Goal: Task Accomplishment & Management: Use online tool/utility

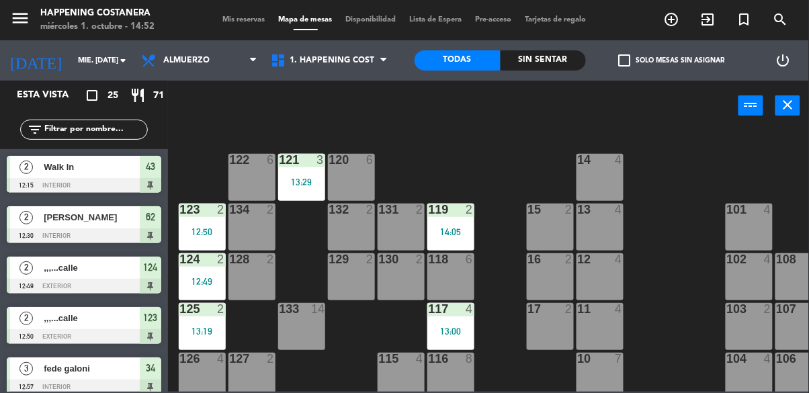
click at [208, 218] on div "123 2 12:50" at bounding box center [202, 227] width 47 height 47
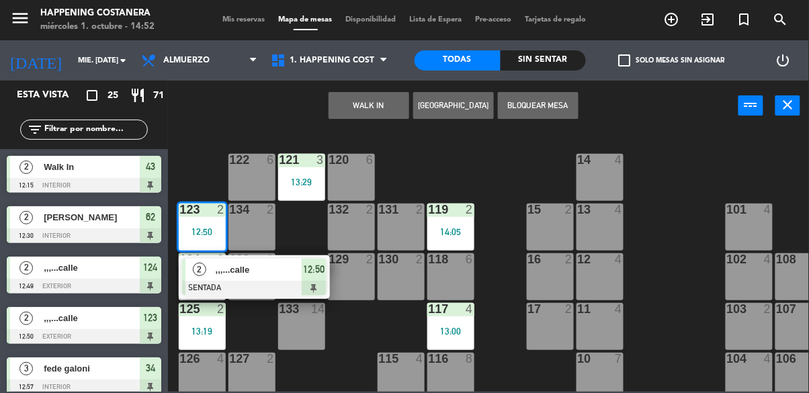
click at [270, 282] on div at bounding box center [254, 288] width 145 height 15
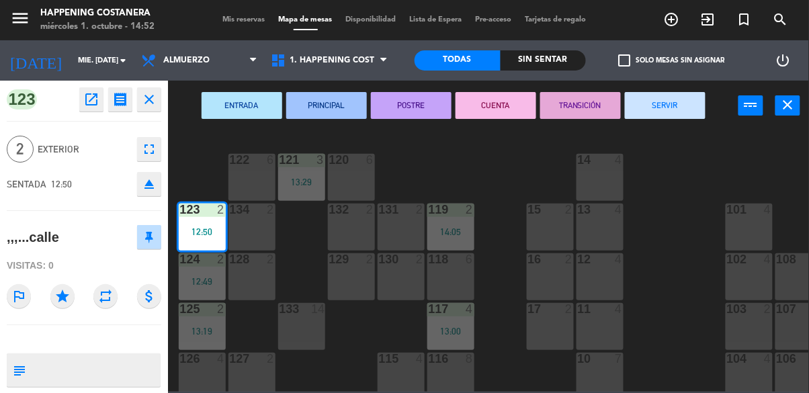
click at [660, 110] on button "SERVIR" at bounding box center [665, 105] width 81 height 27
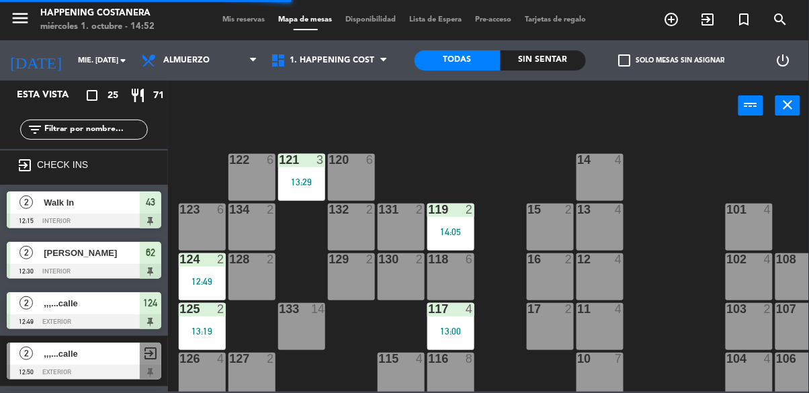
click at [204, 220] on div "123 6" at bounding box center [202, 227] width 47 height 47
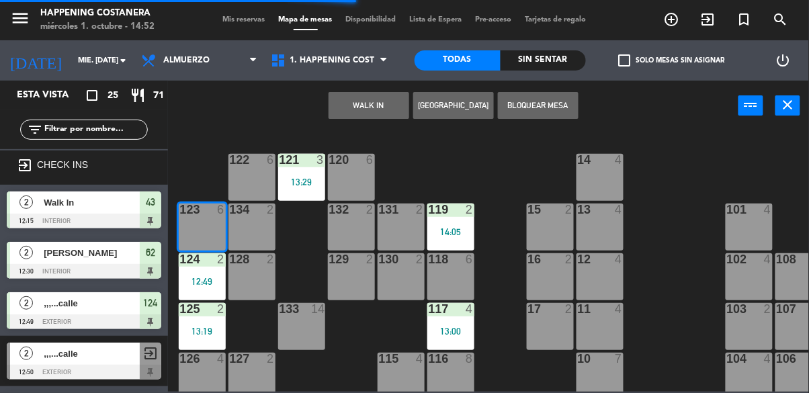
click at [375, 107] on button "WALK IN" at bounding box center [369, 105] width 81 height 27
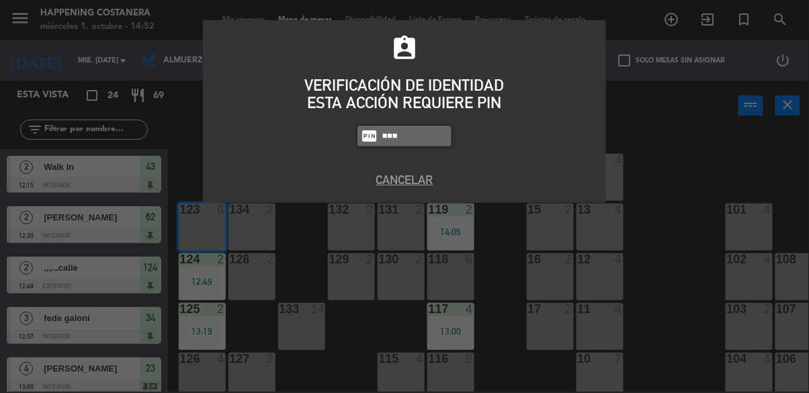
type input "8116"
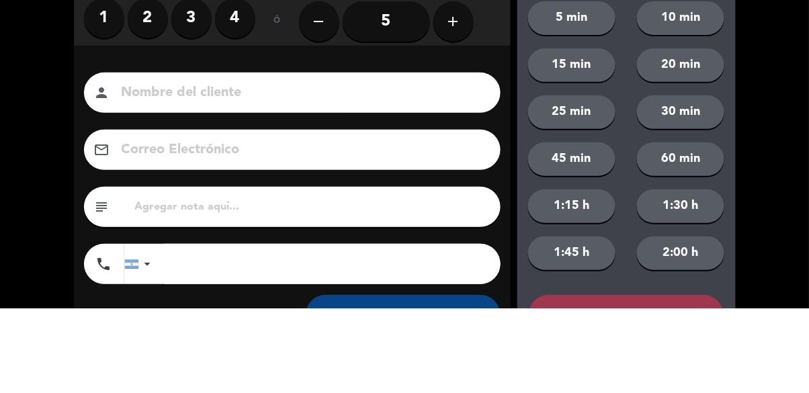
click at [155, 103] on label "2" at bounding box center [148, 103] width 40 height 40
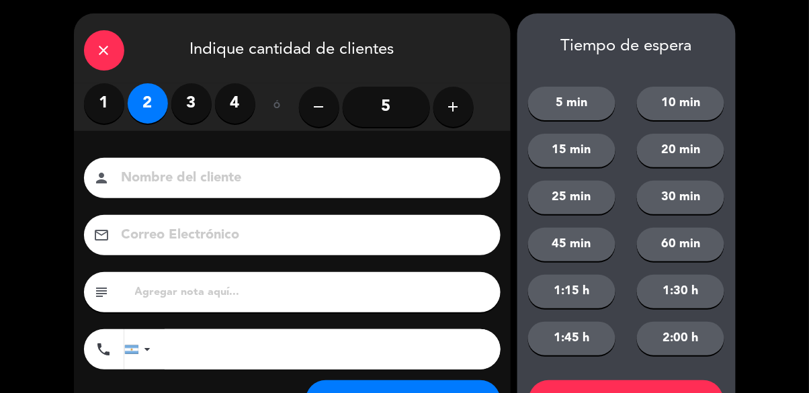
click at [157, 179] on input at bounding box center [301, 179] width 363 height 24
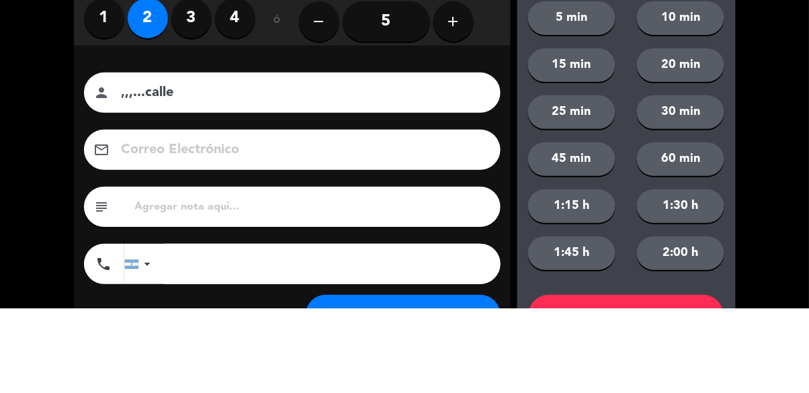
scroll to position [61, 0]
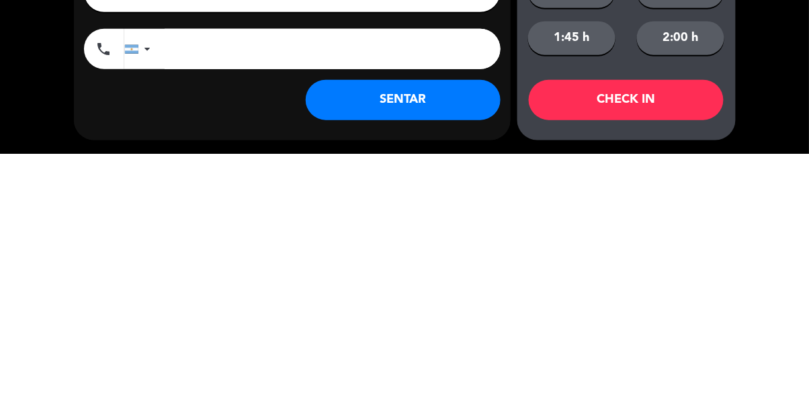
type input ",,,...calle"
click at [432, 344] on button "SENTAR" at bounding box center [403, 339] width 195 height 40
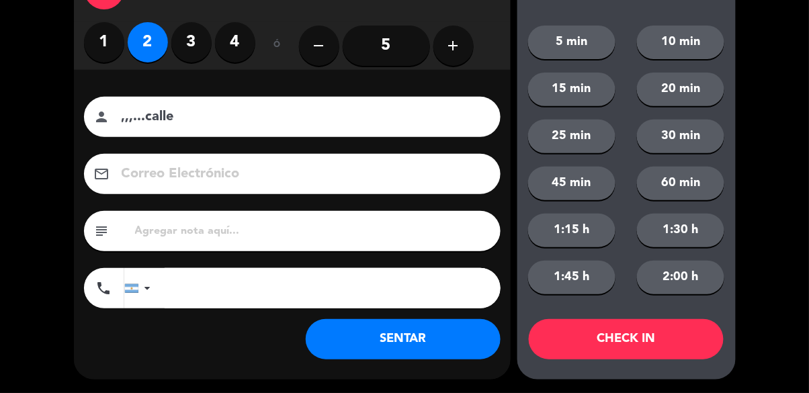
click at [799, 266] on div "close Indique cantidad de clientes 1 2 3 4 ó remove 5 add Nombre del cliente pe…" at bounding box center [404, 166] width 809 height 454
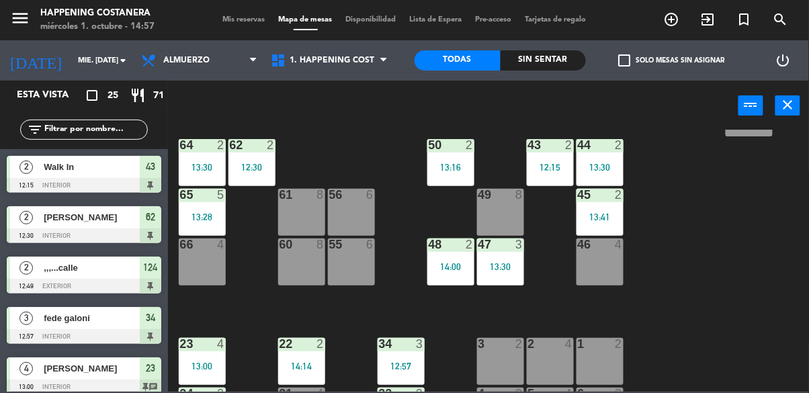
scroll to position [310, 0]
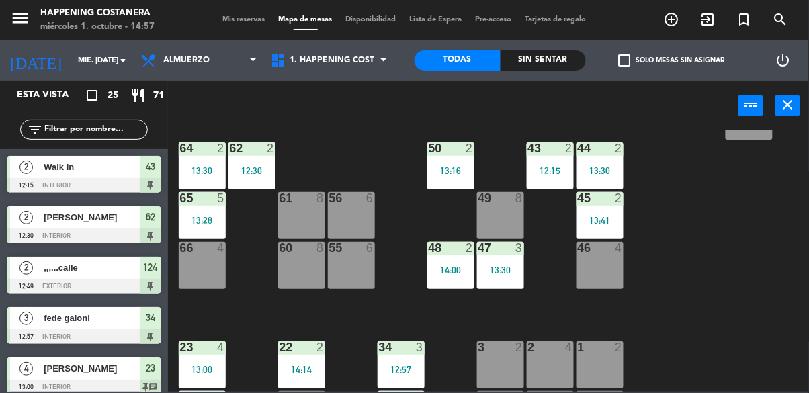
click at [205, 288] on div "66 4" at bounding box center [202, 265] width 47 height 47
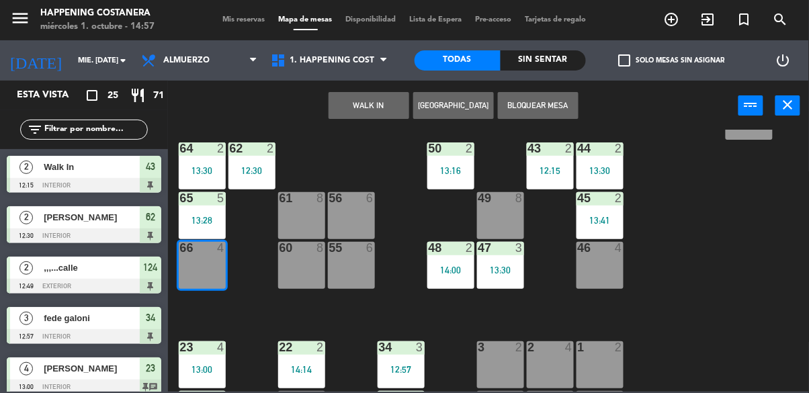
click at [360, 104] on button "WALK IN" at bounding box center [369, 105] width 81 height 27
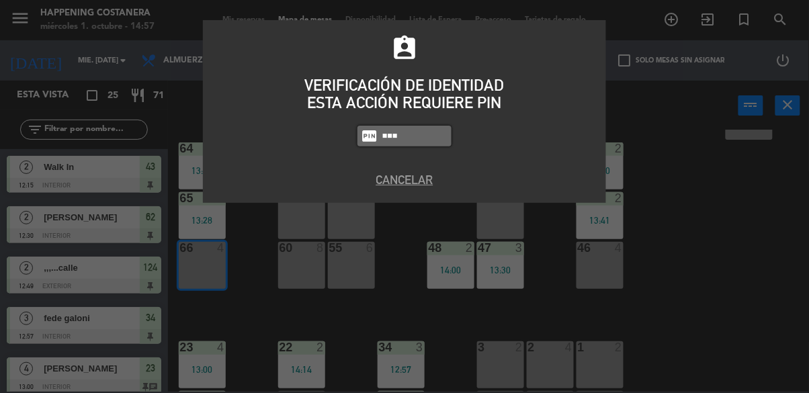
type input "9660"
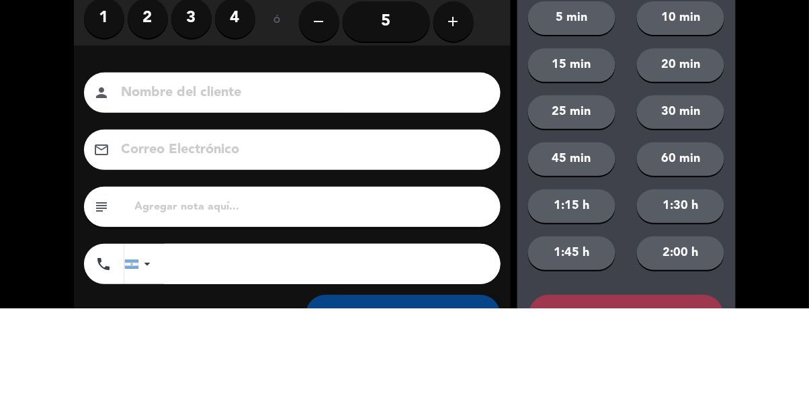
click at [101, 122] on label "1" at bounding box center [104, 103] width 40 height 40
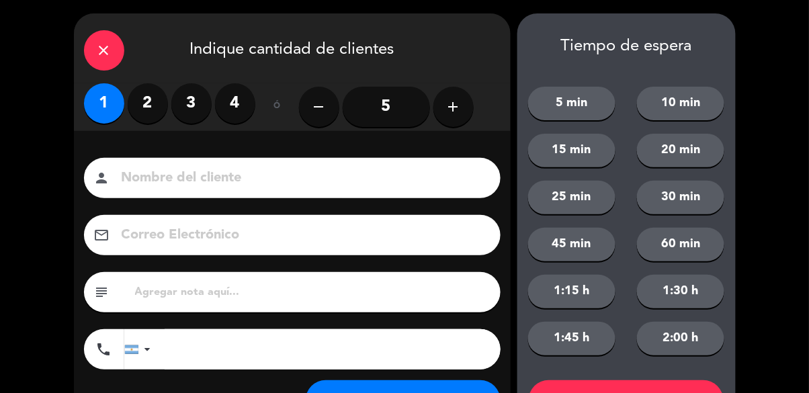
scroll to position [61, 0]
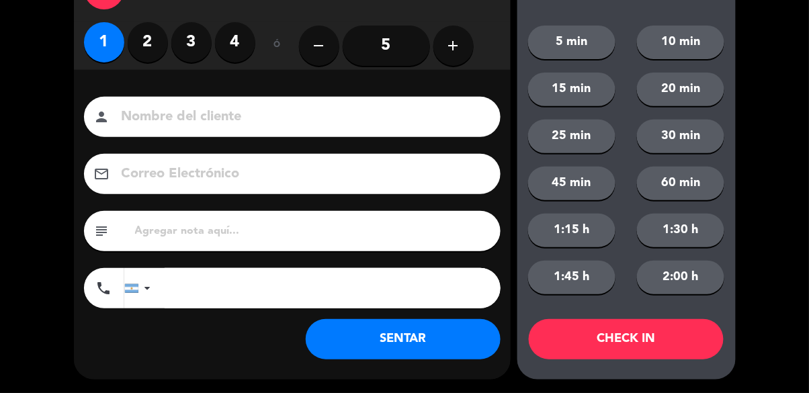
click at [378, 335] on button "SENTAR" at bounding box center [403, 339] width 195 height 40
